Goal: Browse casually

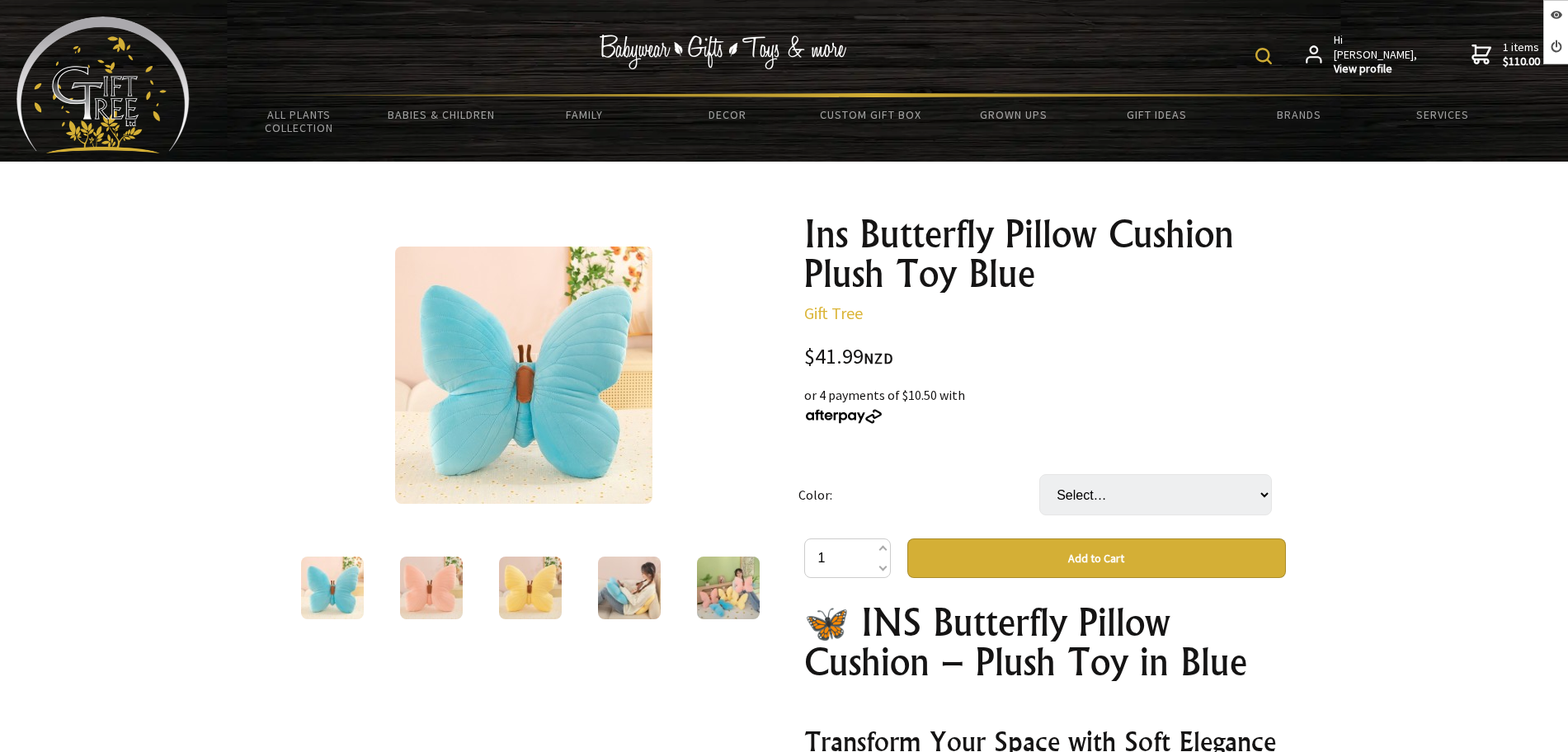
click at [806, 451] on td "Color:" at bounding box center [919, 495] width 241 height 87
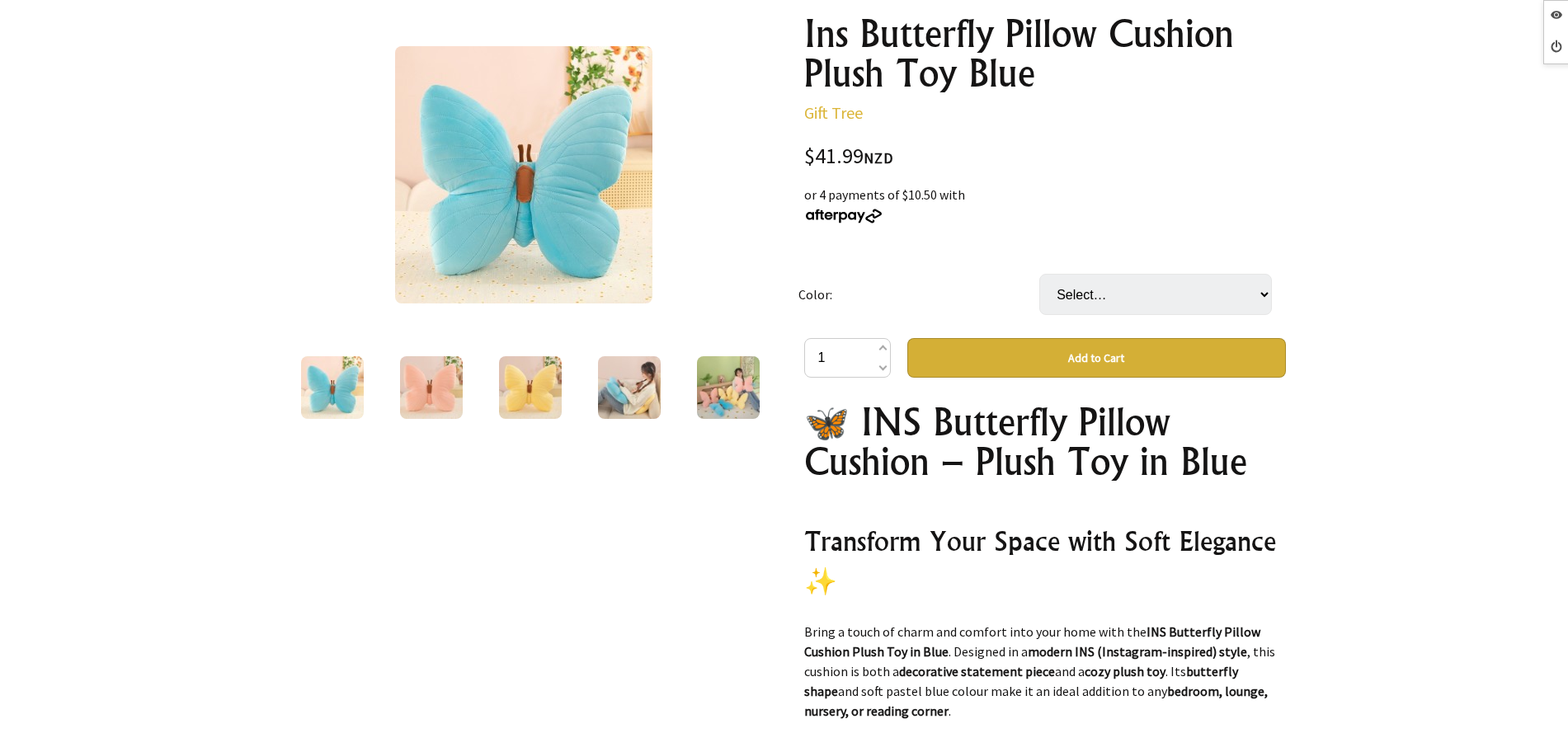
scroll to position [202, 0]
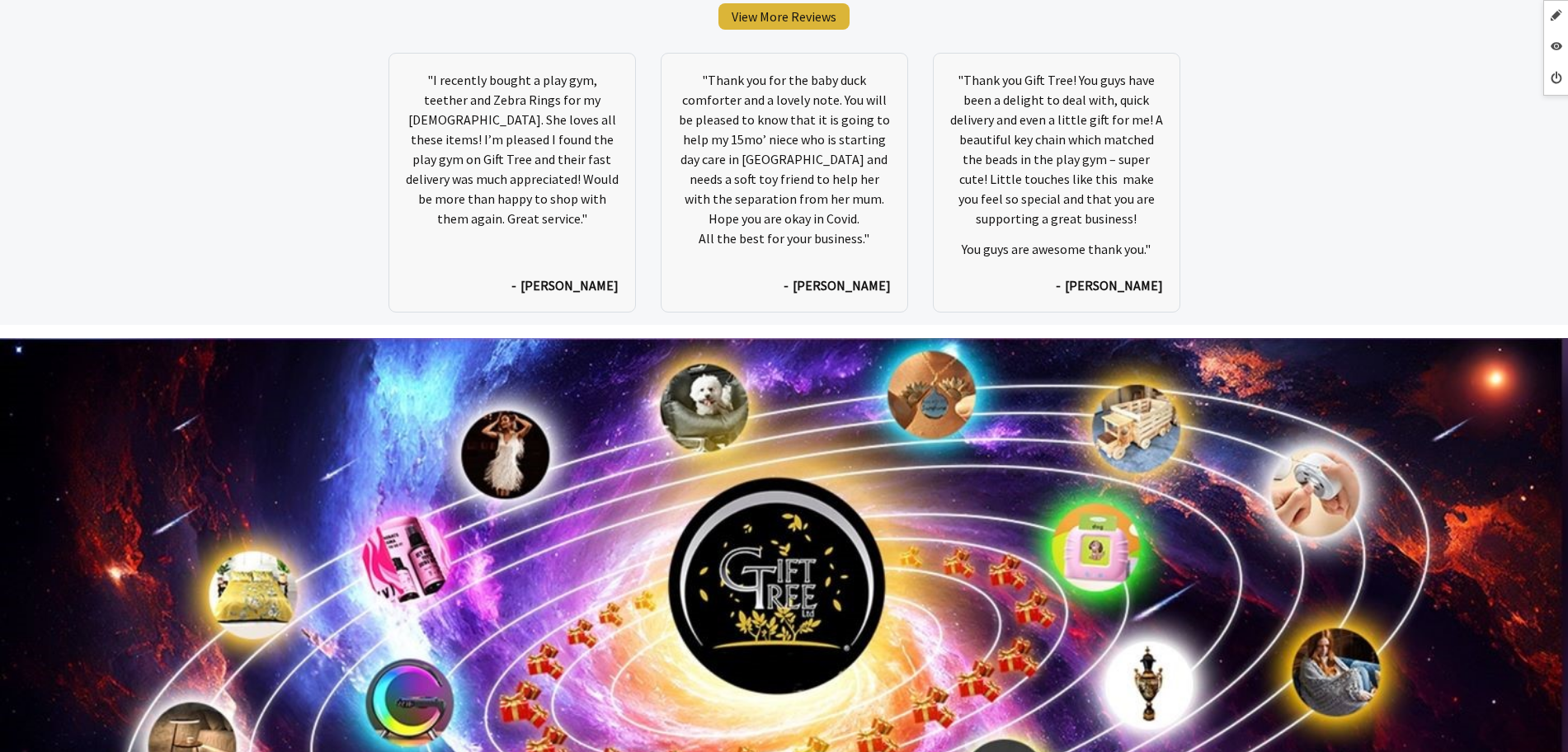
scroll to position [8636, 0]
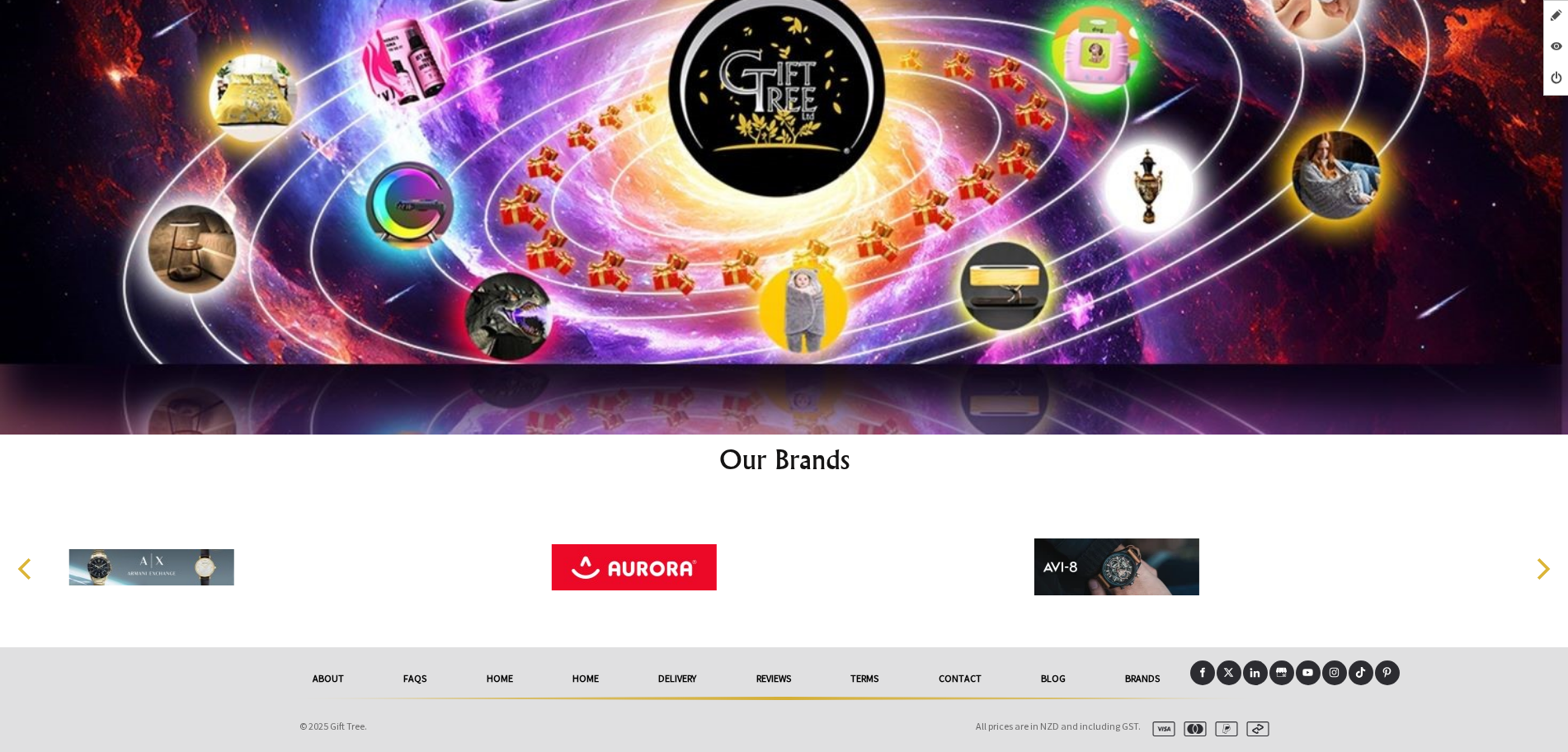
click at [1139, 669] on link "Brands" at bounding box center [1142, 678] width 94 height 36
